Goal: Information Seeking & Learning: Learn about a topic

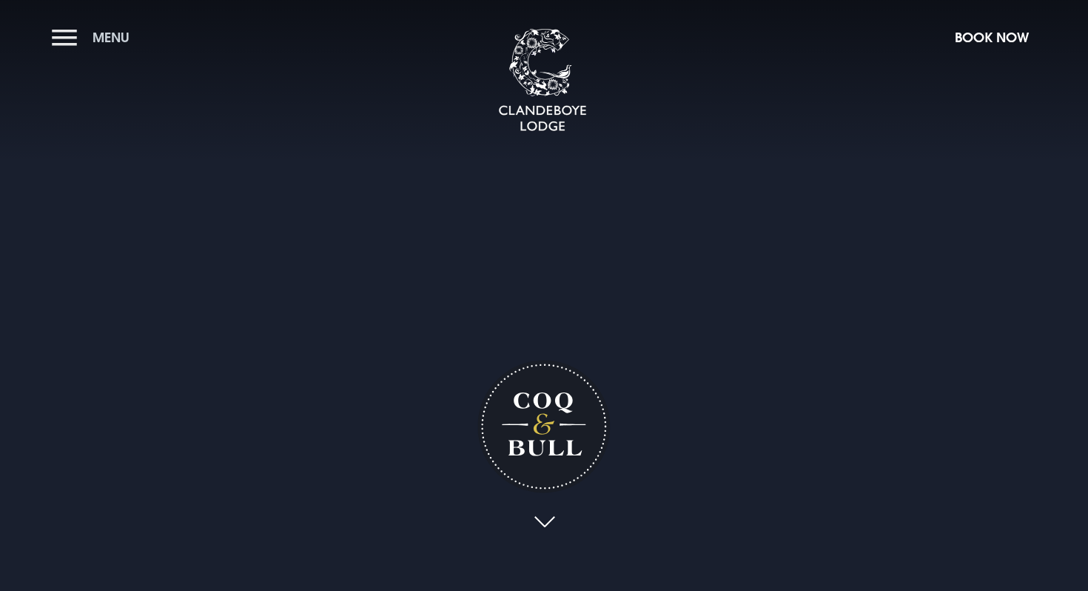
click at [69, 34] on button "Menu" at bounding box center [94, 37] width 85 height 32
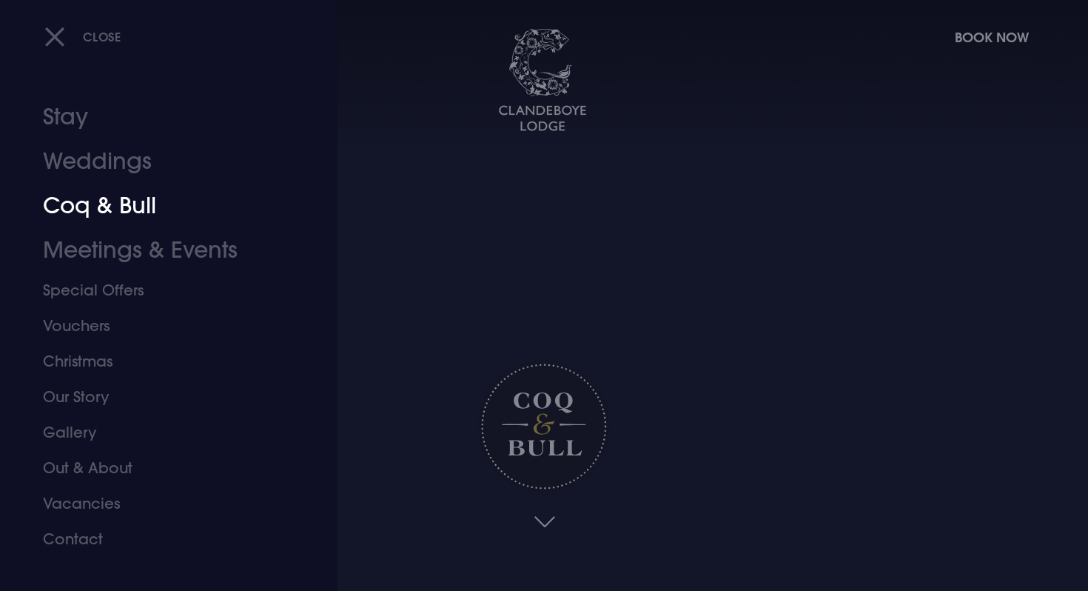
click at [90, 206] on link "Coq & Bull" at bounding box center [160, 206] width 234 height 44
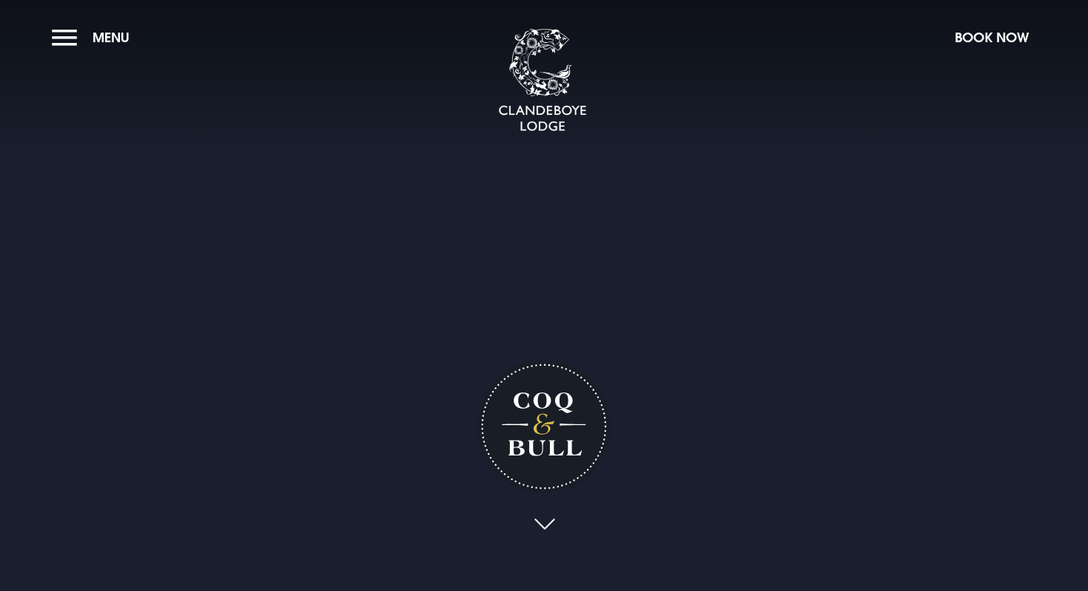
click at [542, 526] on link at bounding box center [544, 525] width 34 height 33
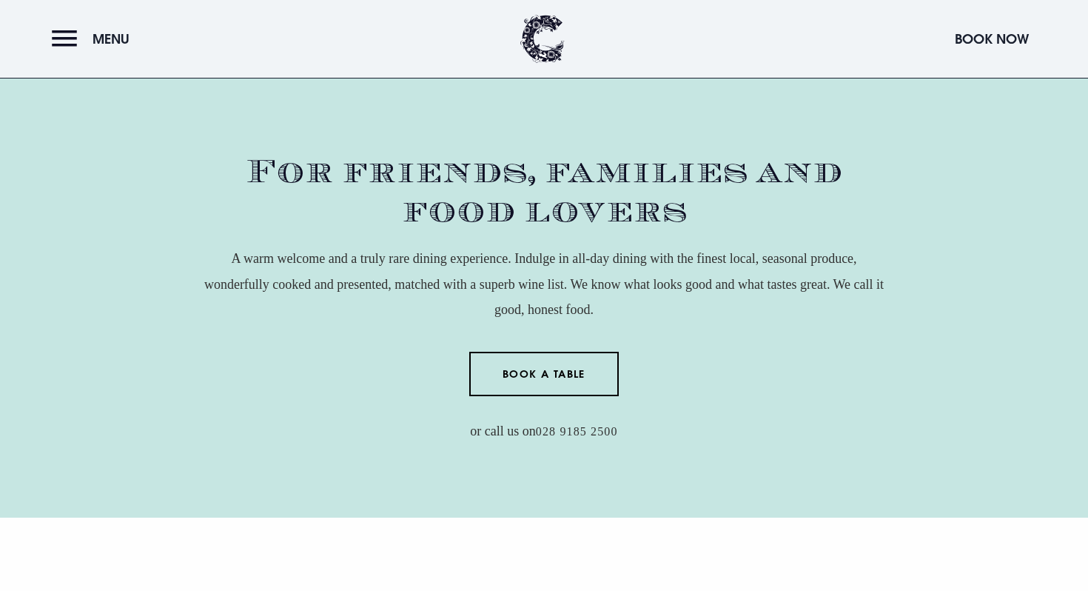
scroll to position [517, 0]
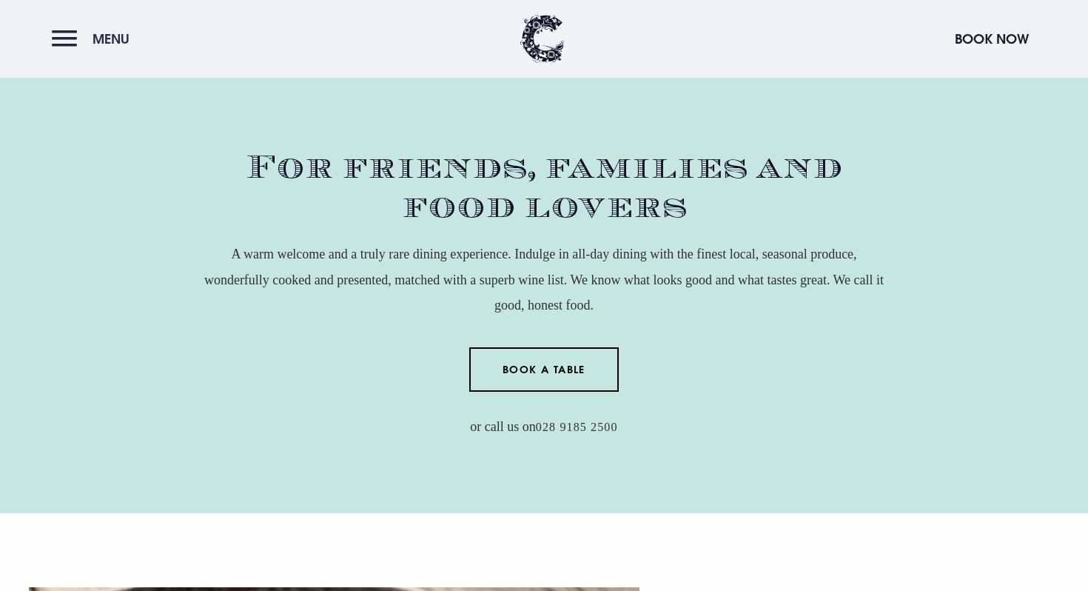
click at [64, 36] on button "Menu" at bounding box center [94, 39] width 85 height 32
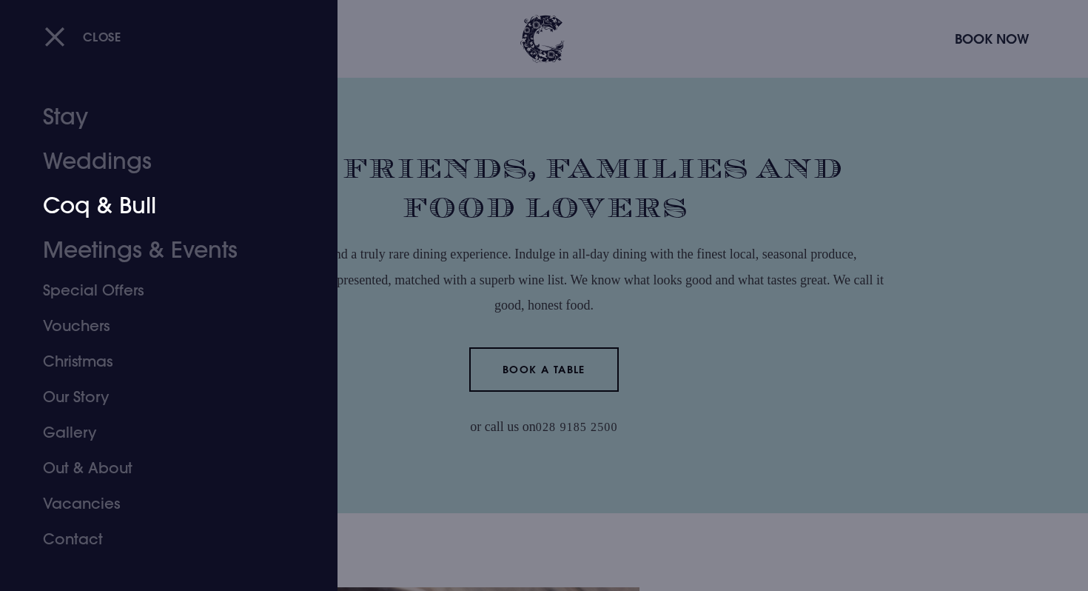
click at [104, 204] on link "Coq & Bull" at bounding box center [160, 206] width 234 height 44
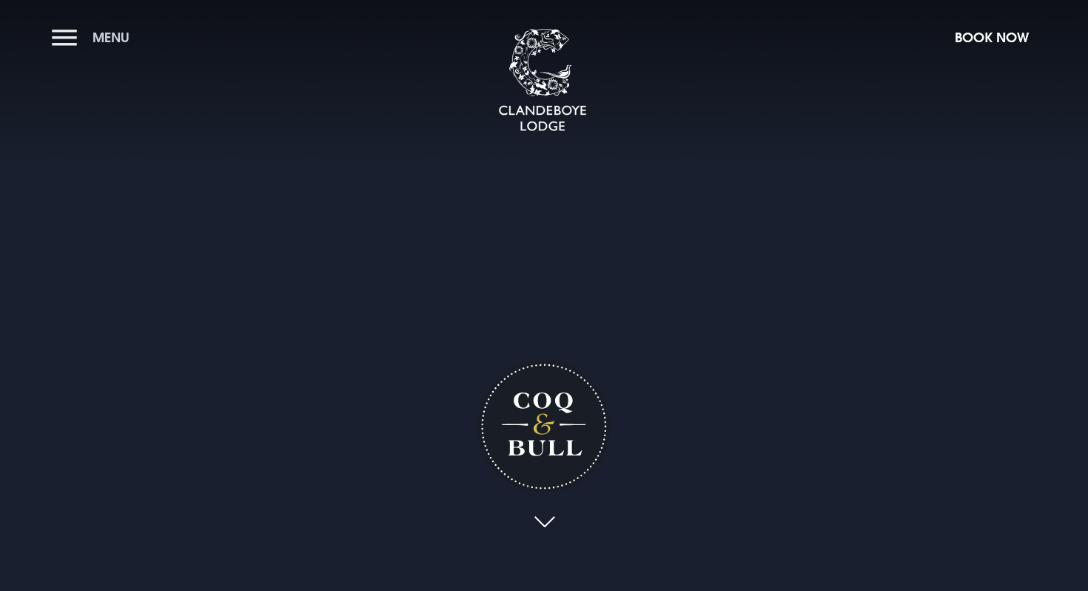
click at [110, 30] on span "Menu" at bounding box center [111, 37] width 37 height 17
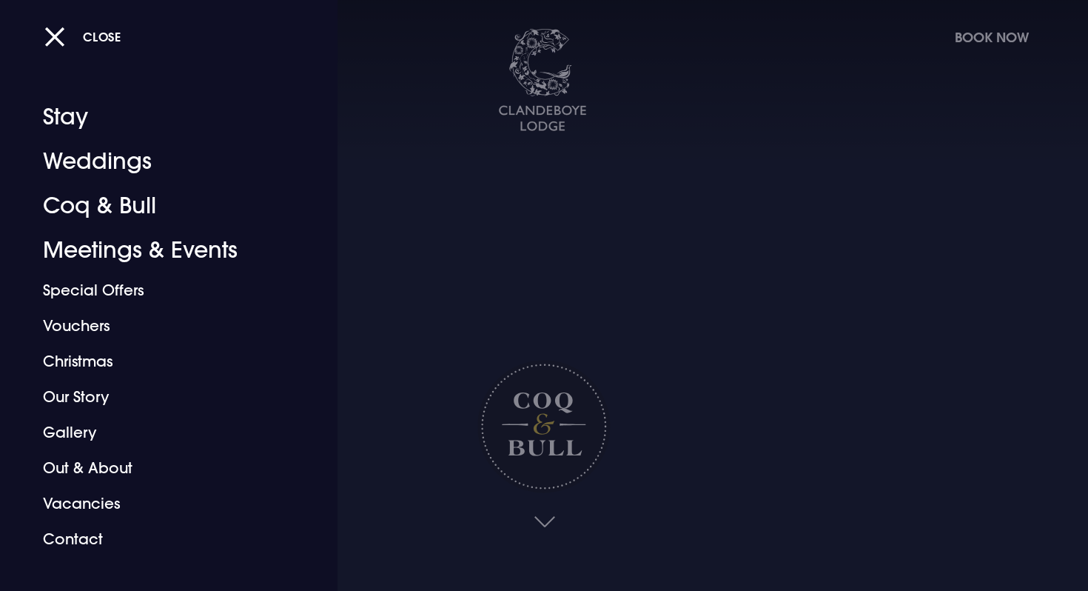
click at [503, 294] on div at bounding box center [544, 295] width 1088 height 591
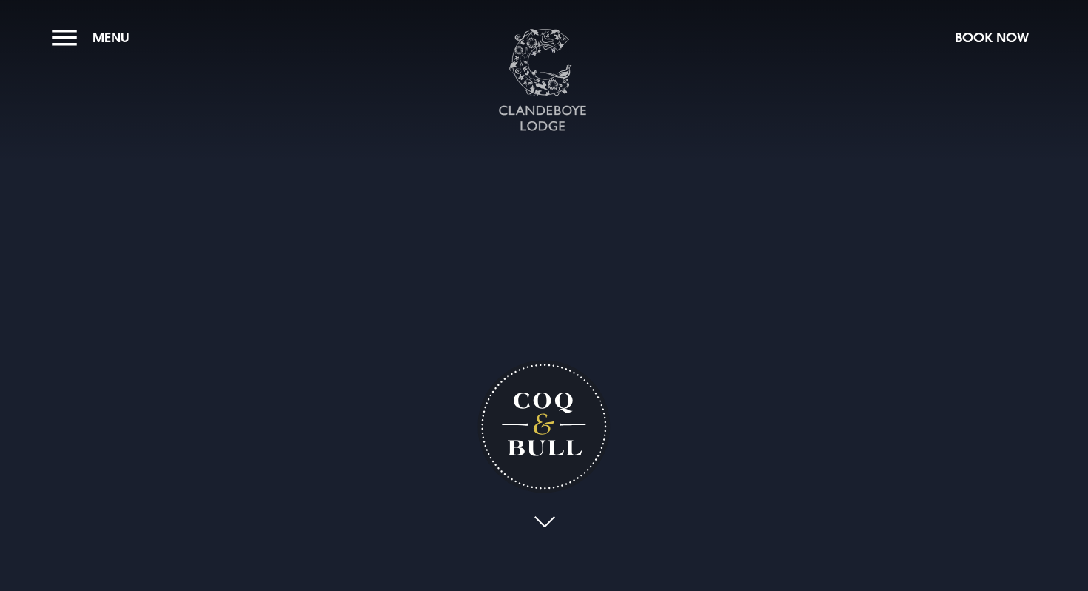
click at [543, 115] on img at bounding box center [542, 81] width 89 height 104
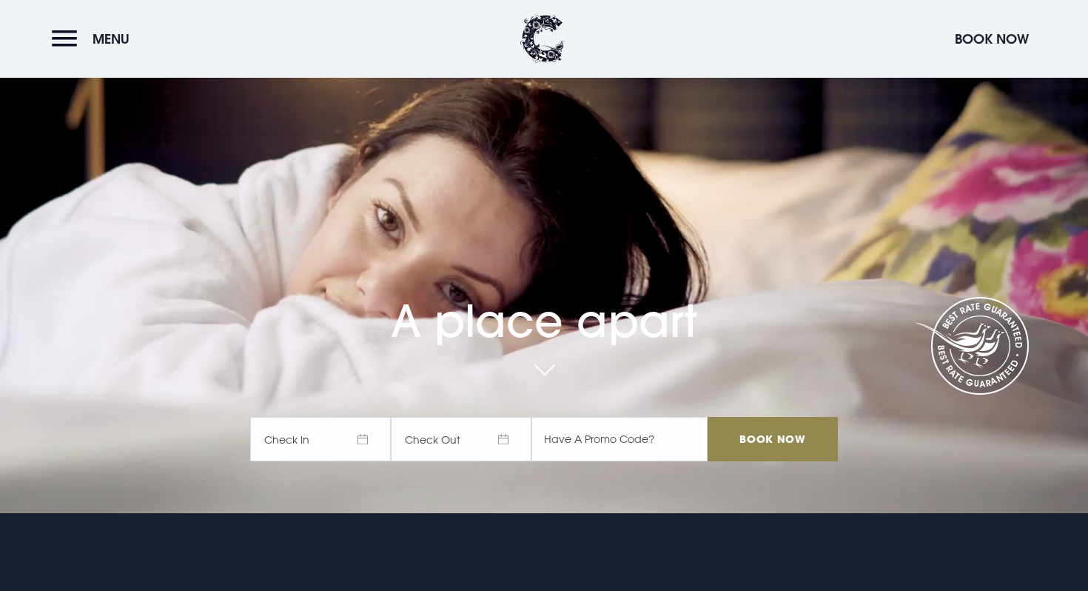
scroll to position [77, 0]
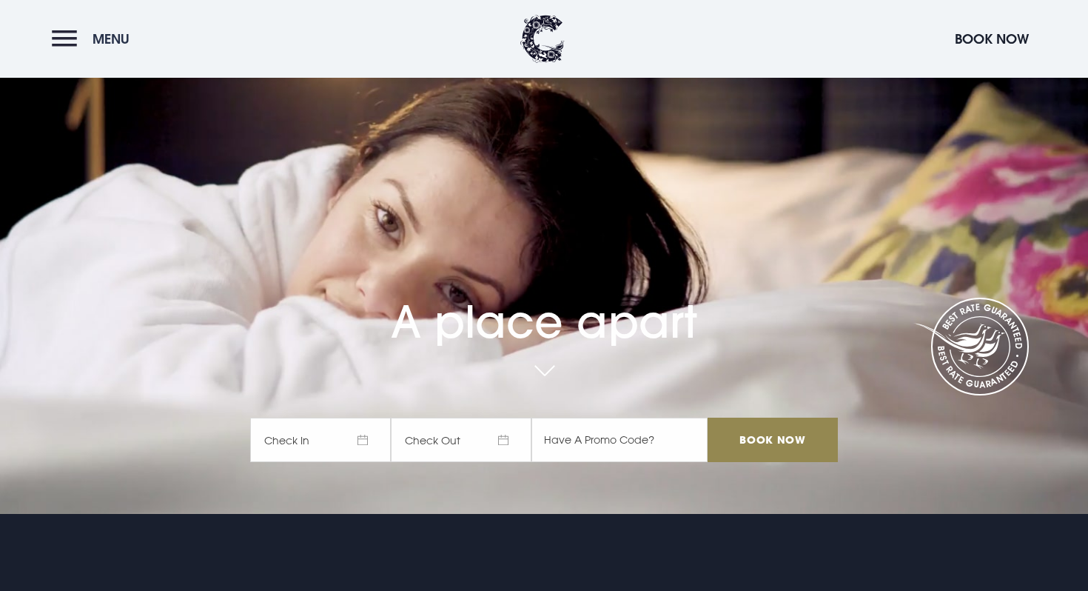
click at [63, 38] on button "Menu" at bounding box center [94, 39] width 85 height 32
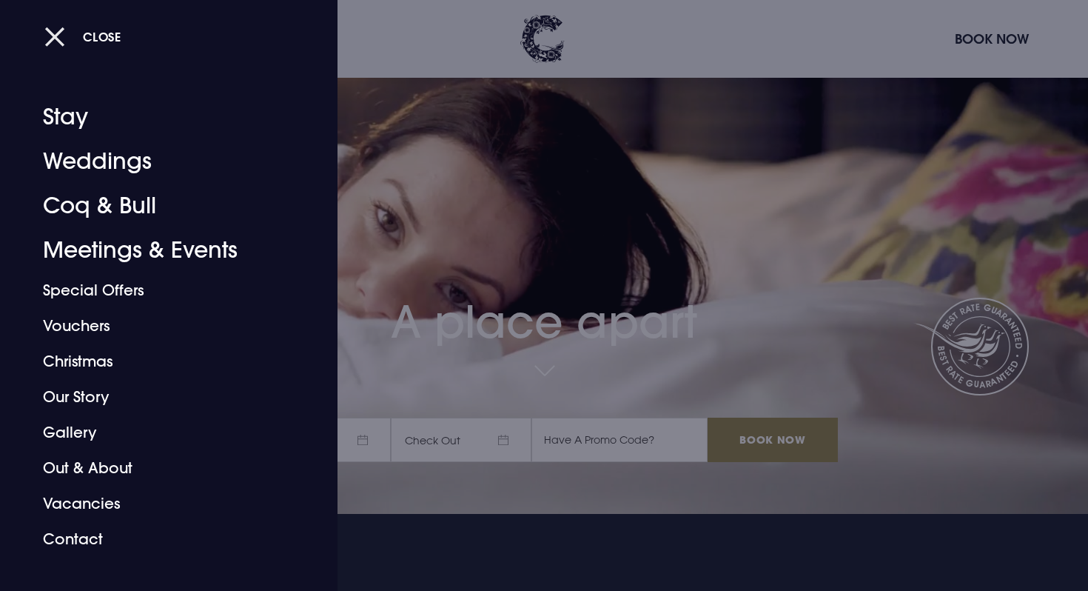
click at [110, 36] on span "Close" at bounding box center [102, 37] width 38 height 16
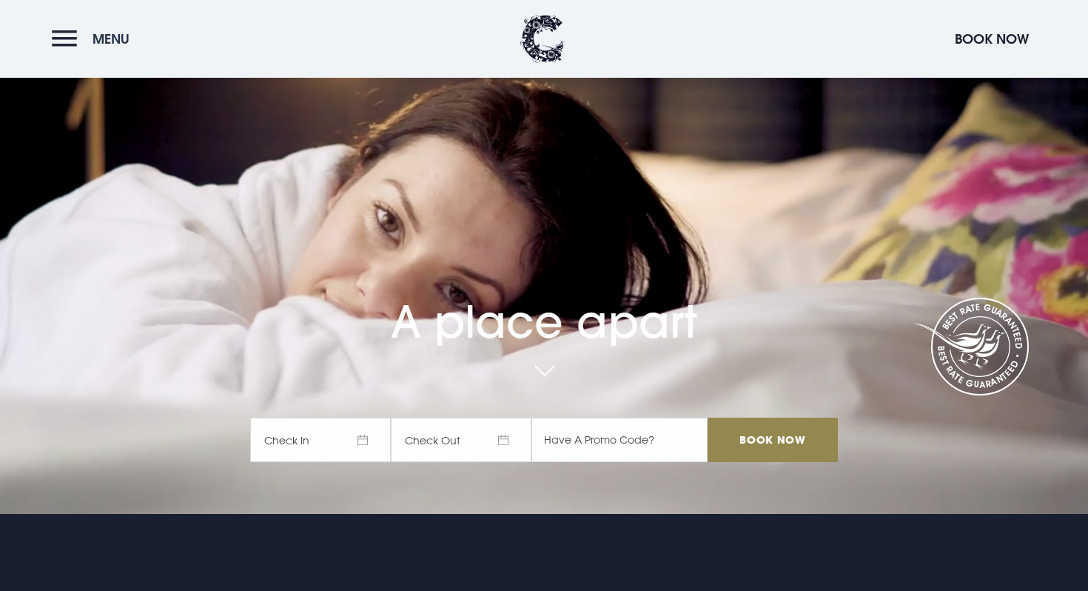
click at [61, 41] on button "Menu" at bounding box center [94, 39] width 85 height 32
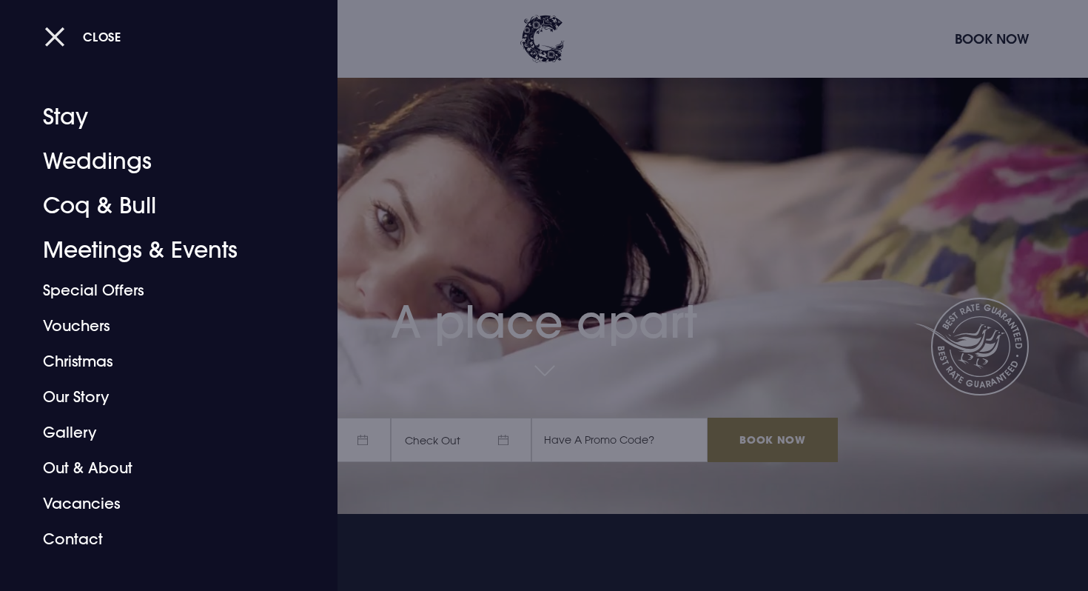
click at [52, 33] on button "Close" at bounding box center [82, 36] width 77 height 30
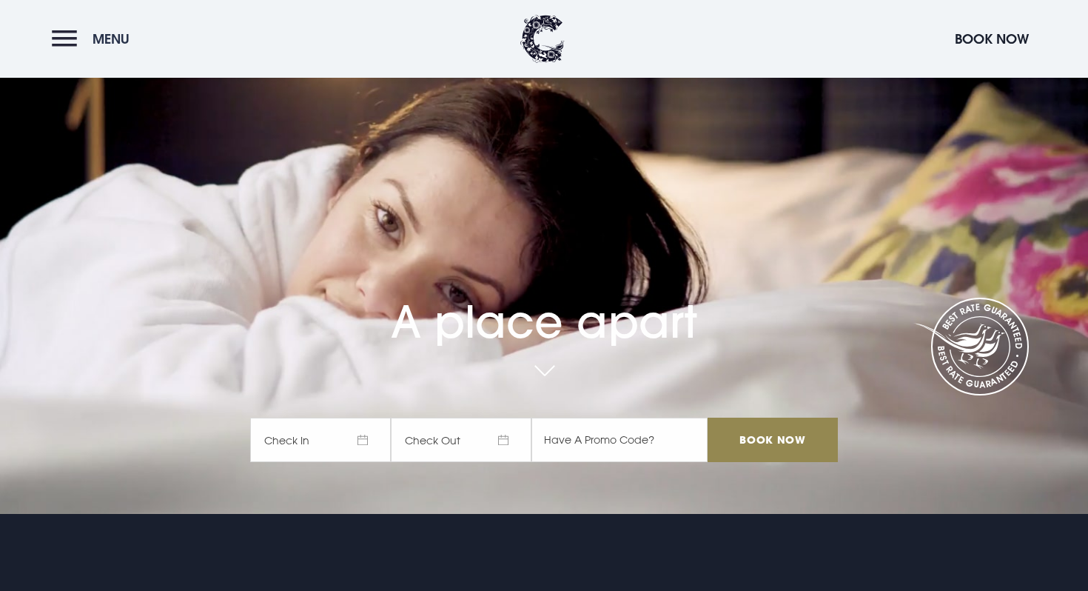
click at [64, 35] on button "Menu" at bounding box center [94, 39] width 85 height 32
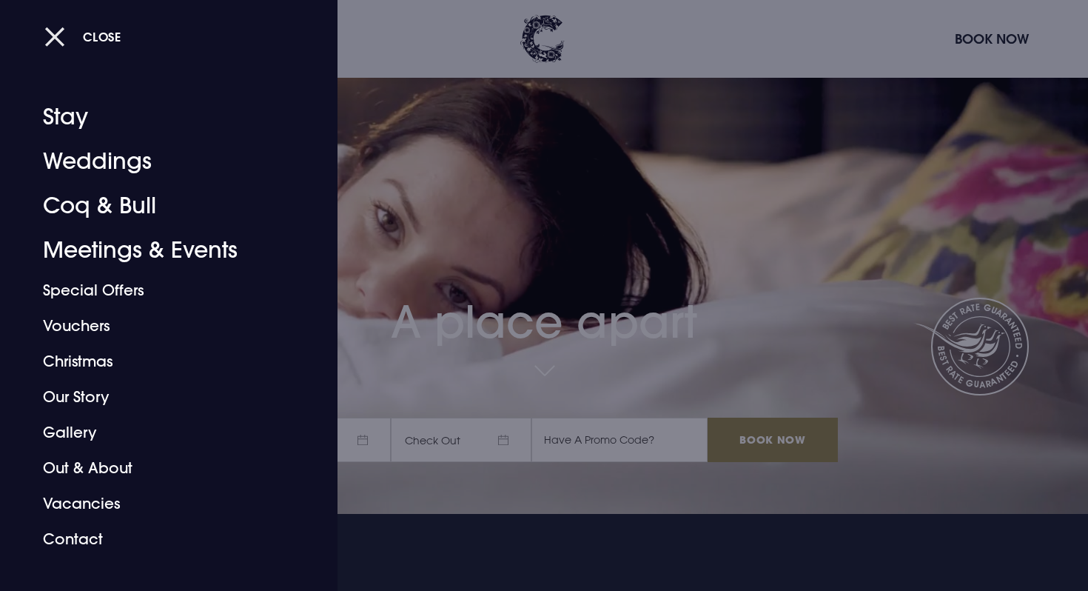
click at [57, 30] on button "Close" at bounding box center [82, 36] width 77 height 30
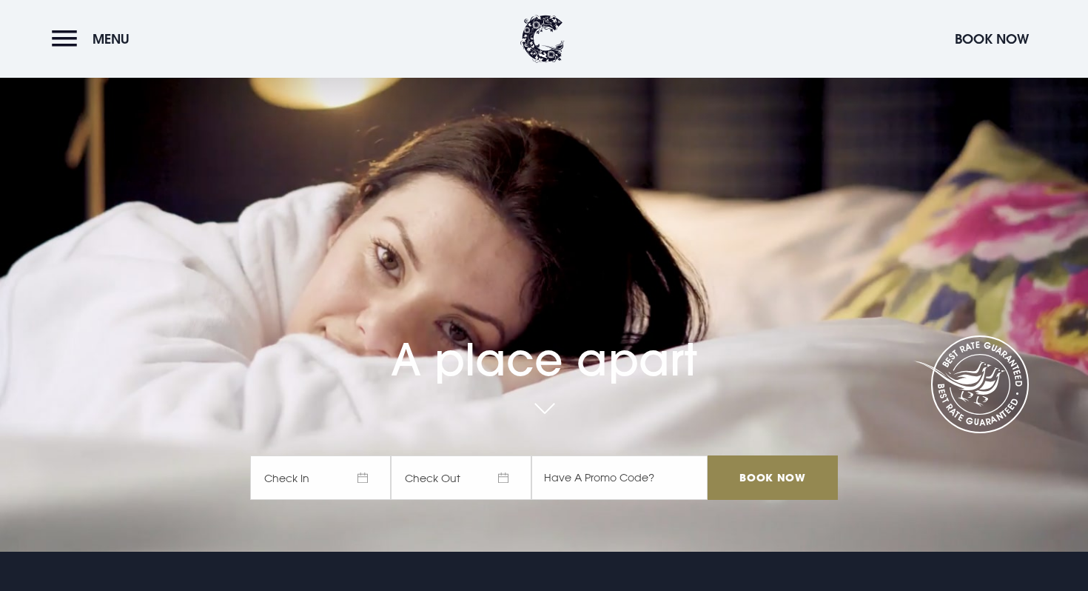
scroll to position [0, 0]
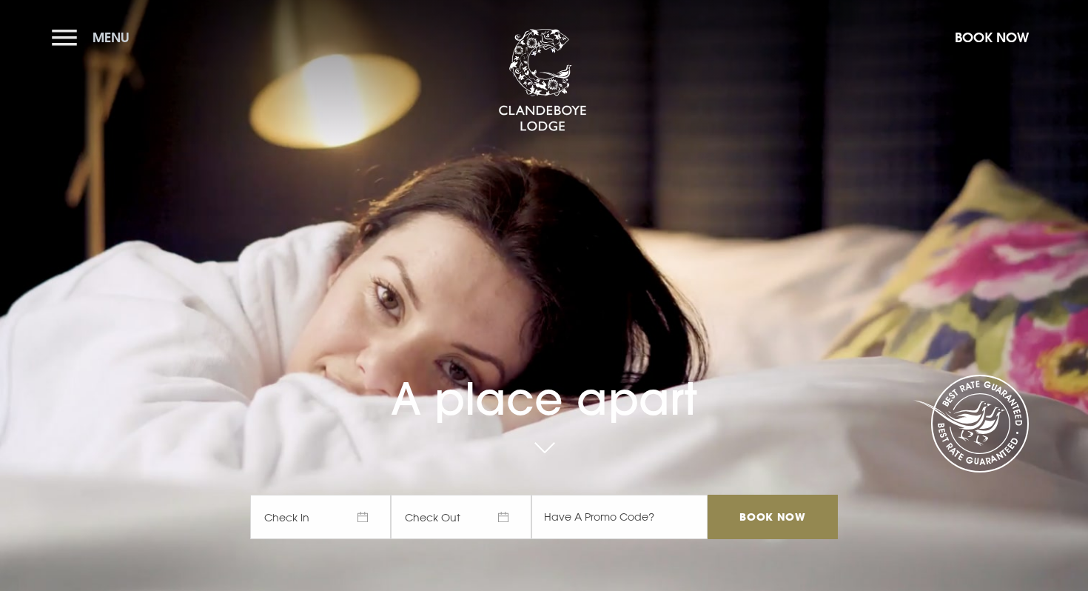
click at [109, 33] on span "Menu" at bounding box center [111, 37] width 37 height 17
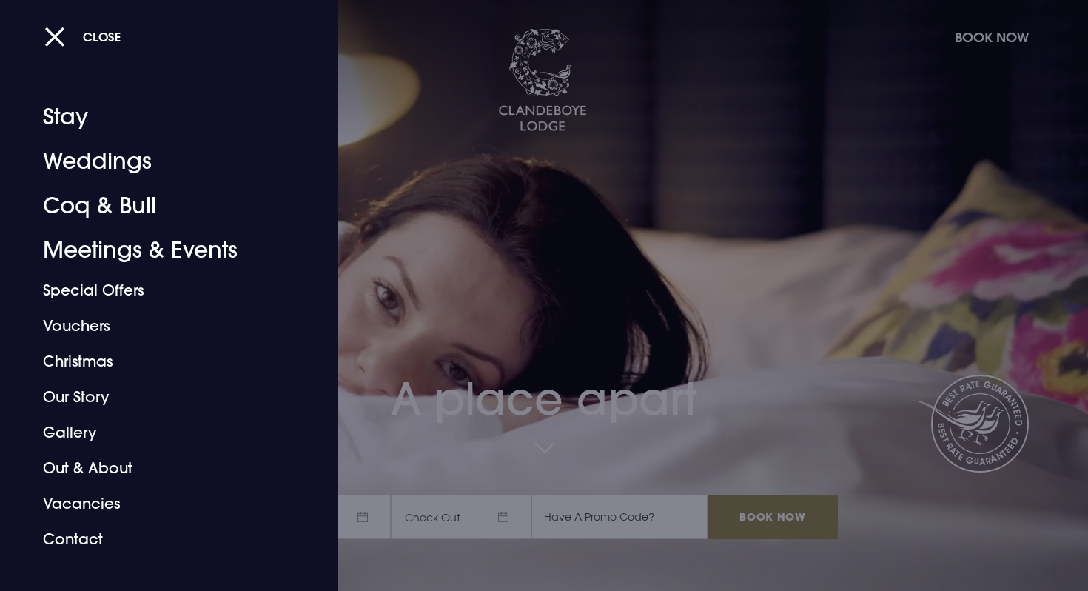
click at [543, 449] on div at bounding box center [544, 295] width 1088 height 591
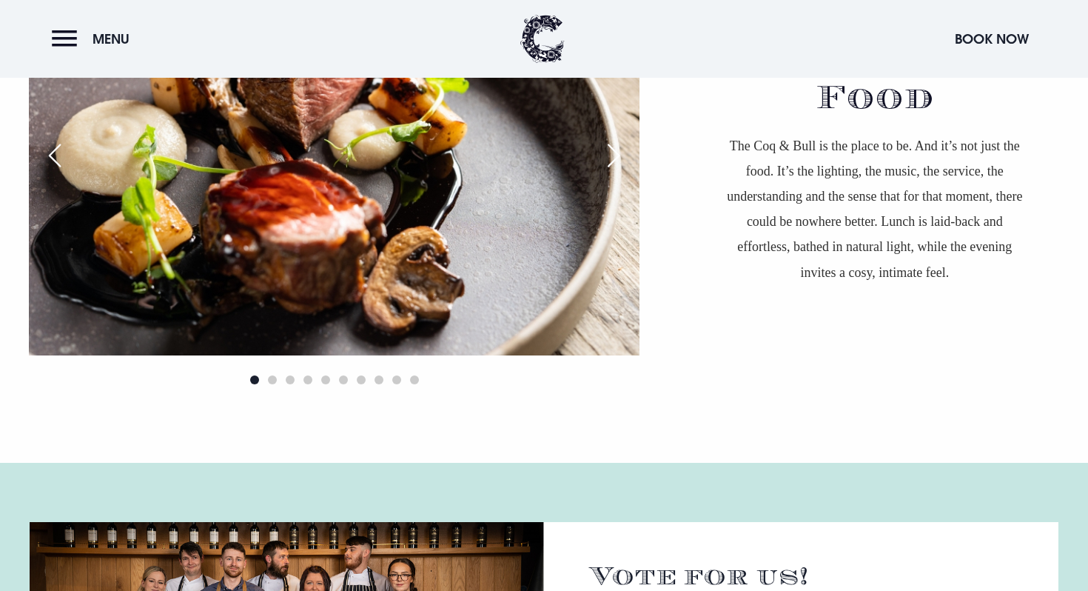
scroll to position [1047, 0]
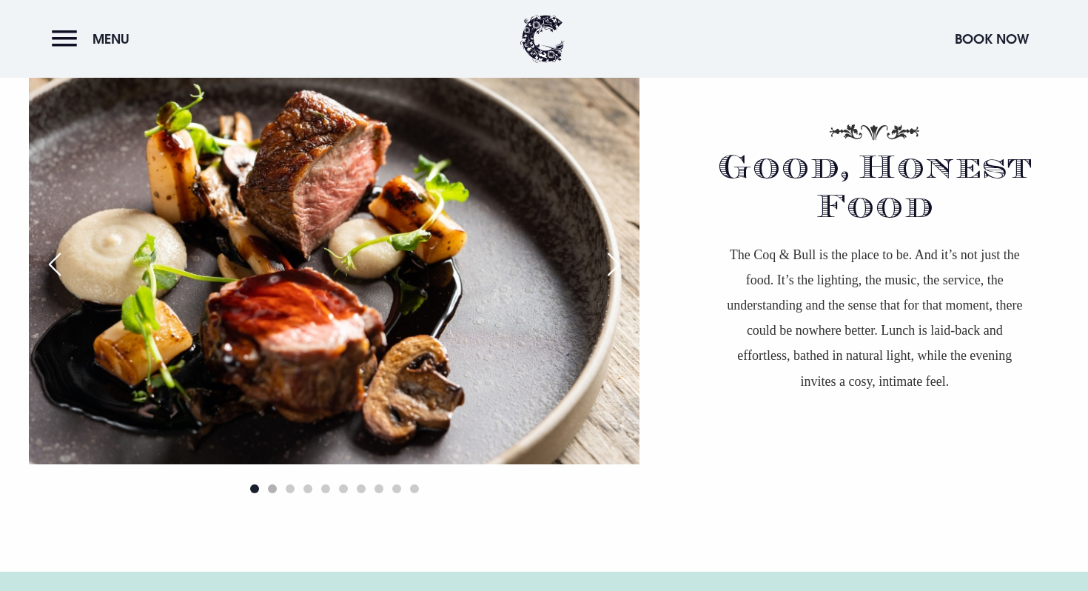
click at [272, 490] on span "Go to slide 2" at bounding box center [272, 488] width 9 height 9
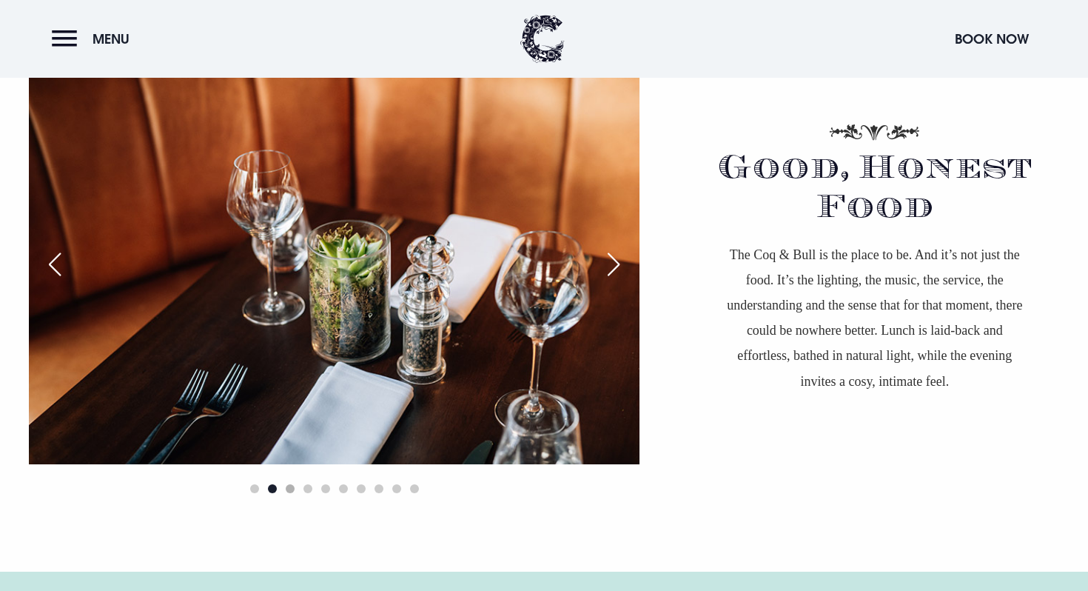
click at [288, 489] on span "Go to slide 3" at bounding box center [290, 488] width 9 height 9
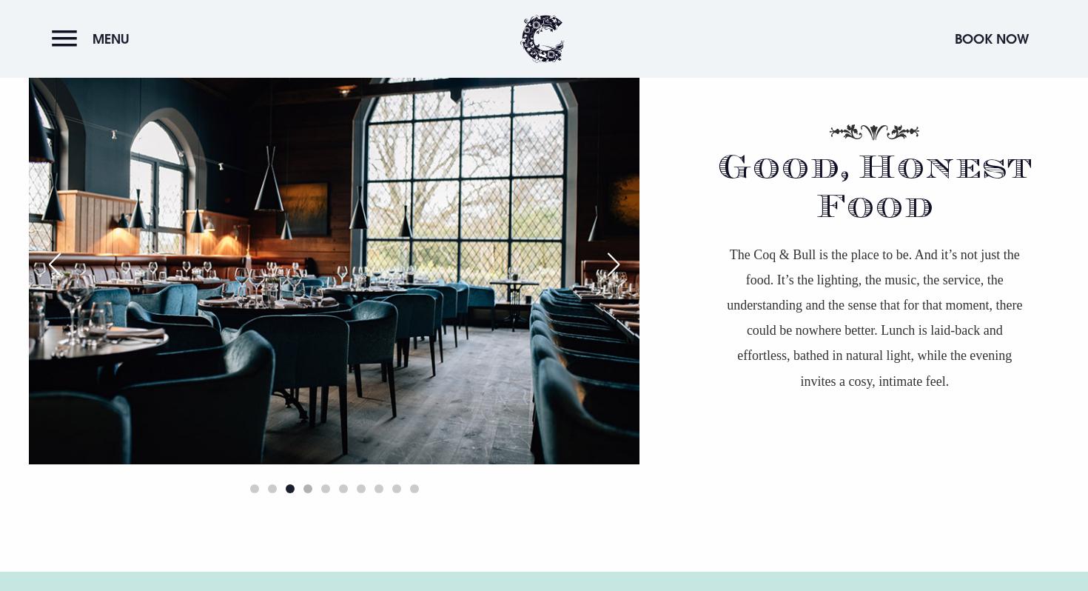
click at [303, 485] on span "Go to slide 4" at bounding box center [307, 488] width 9 height 9
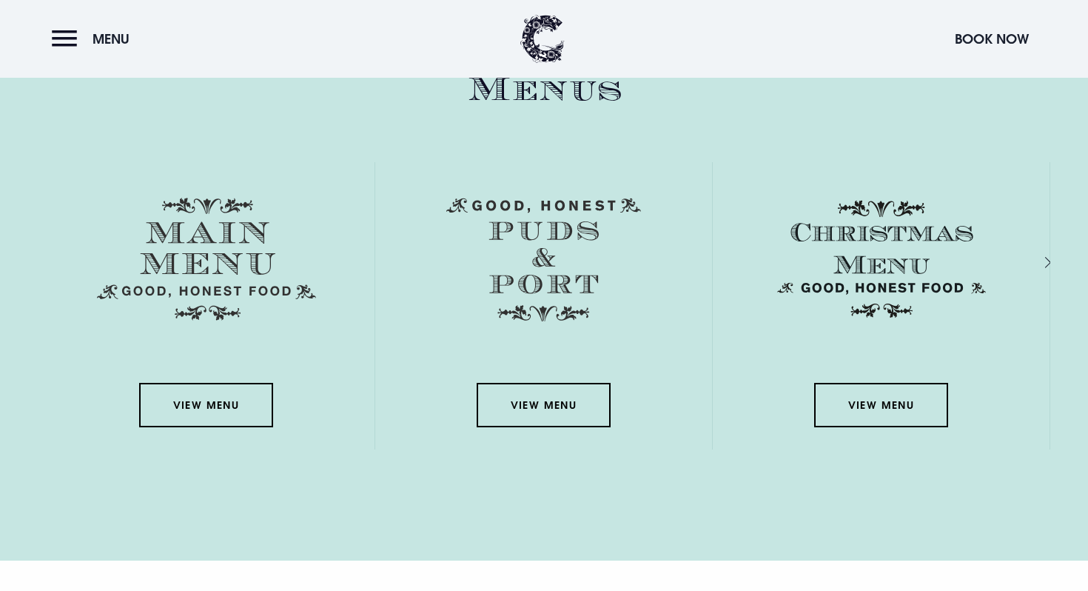
scroll to position [2572, 0]
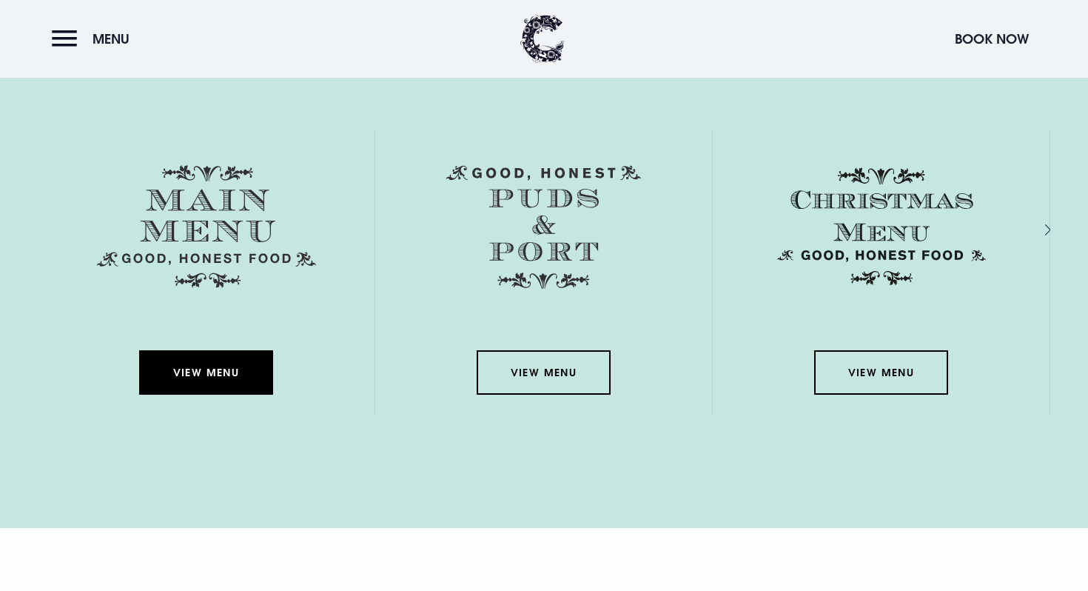
click at [216, 374] on link "View Menu" at bounding box center [205, 372] width 133 height 44
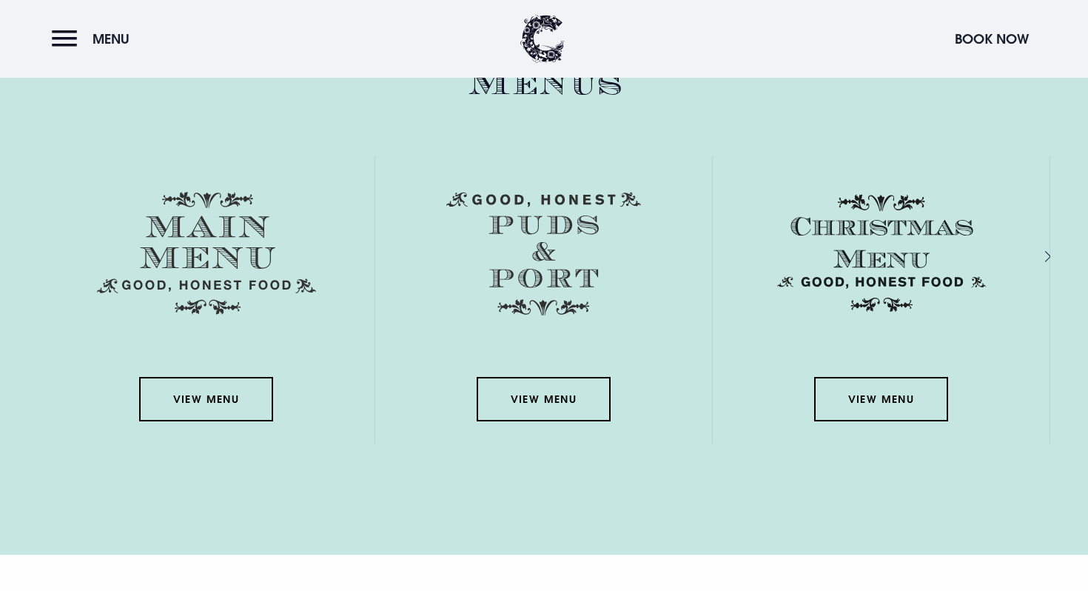
scroll to position [2545, 0]
click at [542, 395] on link "View Menu" at bounding box center [543, 399] width 133 height 44
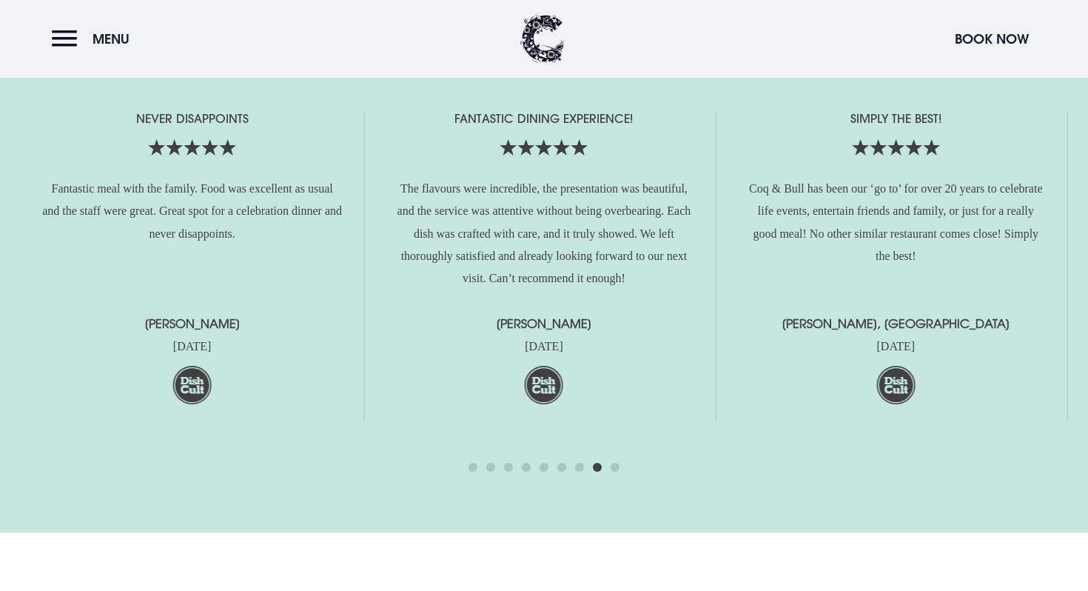
scroll to position [3771, 0]
